Goal: Check status: Check status

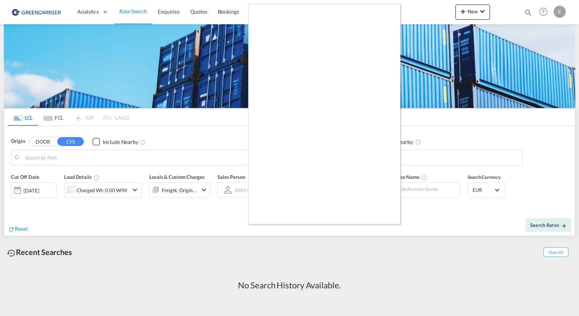
click at [219, 126] on div at bounding box center [289, 158] width 579 height 316
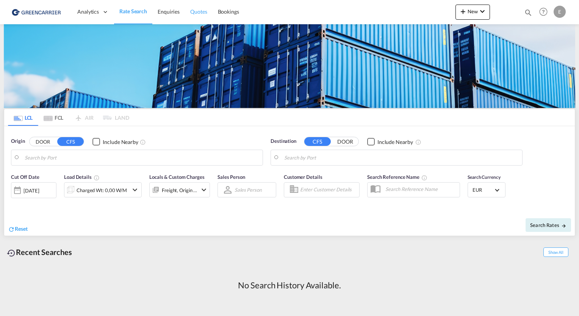
click at [200, 12] on span "Quotes" at bounding box center [198, 11] width 17 height 6
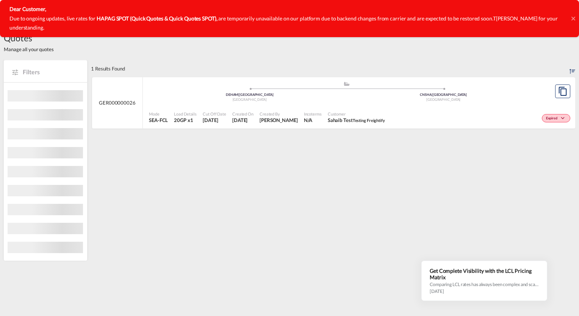
click at [573, 16] on icon at bounding box center [573, 19] width 4 height 6
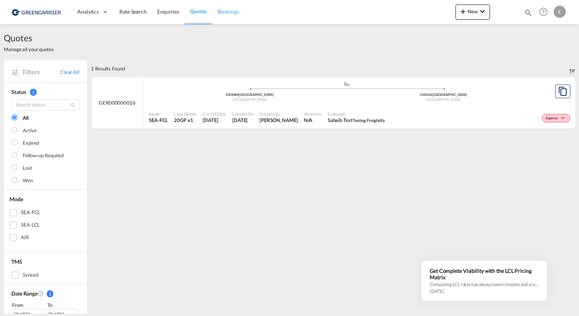
click at [229, 11] on span "Bookings" at bounding box center [227, 11] width 21 height 6
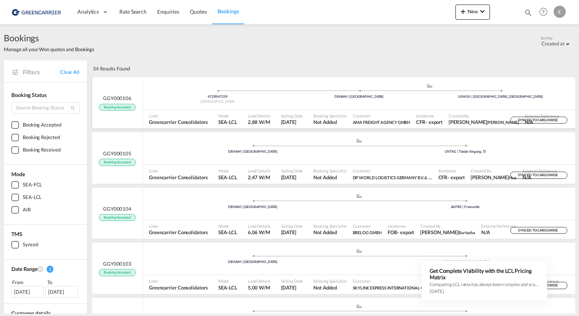
click at [170, 94] on div "47259 | 47259" at bounding box center [218, 96] width 142 height 5
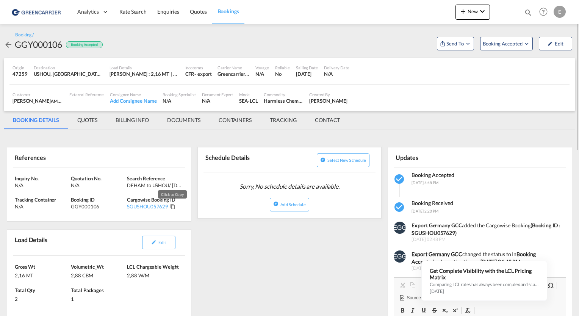
click at [172, 205] on md-icon "Click to Copy" at bounding box center [172, 206] width 5 height 5
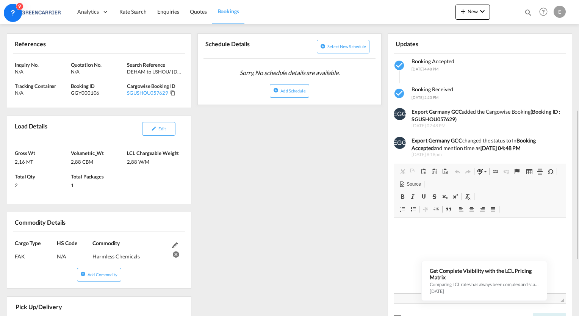
scroll to position [189, 0]
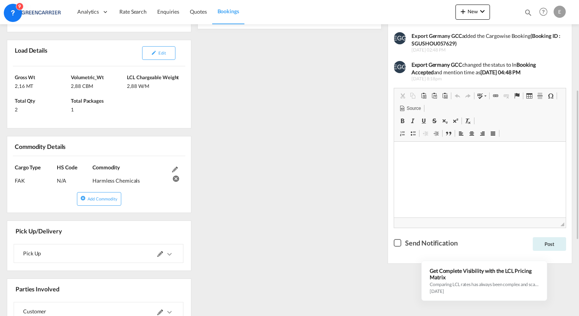
drag, startPoint x: 140, startPoint y: 180, endPoint x: 94, endPoint y: 181, distance: 46.2
click at [94, 181] on div "Harmless Chemicals" at bounding box center [130, 177] width 76 height 13
copy div "Harmless Chemicals"
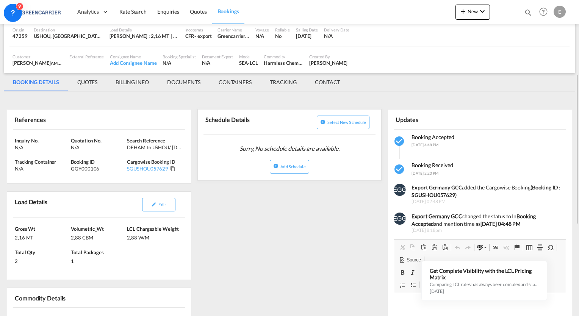
scroll to position [76, 0]
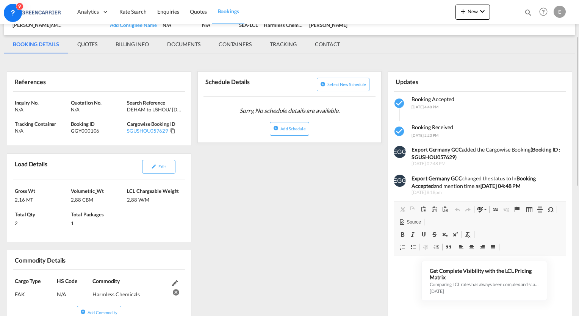
click at [254, 229] on div "References Inquiry No. N/A Quotation No. N/A Search Reference DEHAM to USHOU/ […" at bounding box center [289, 315] width 571 height 515
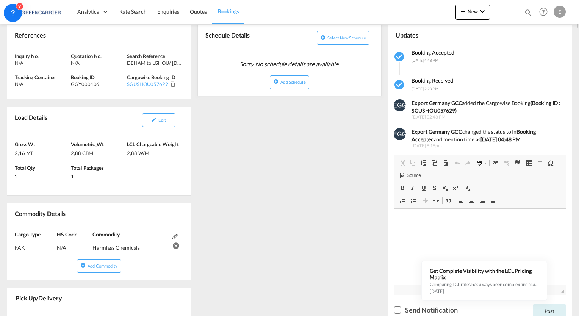
scroll to position [0, 0]
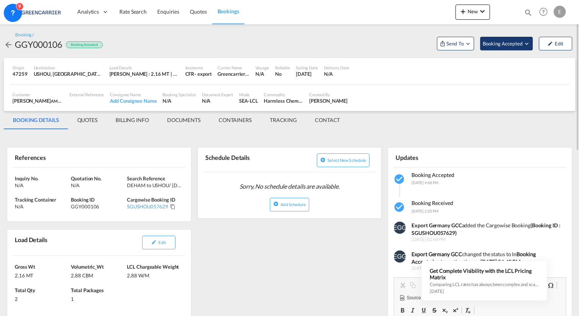
click at [520, 45] on span "Booking Accepted" at bounding box center [502, 44] width 41 height 8
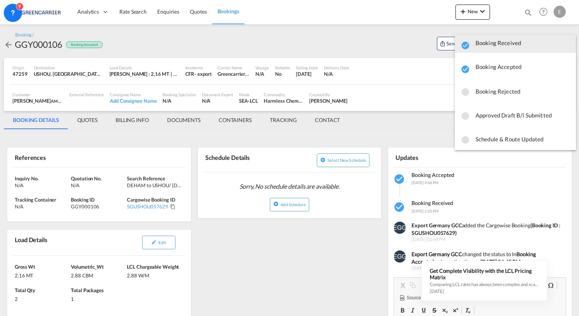
scroll to position [10, 0]
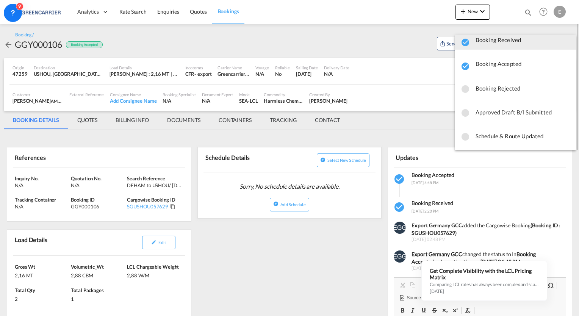
click at [364, 42] on md-backdrop at bounding box center [289, 158] width 579 height 316
